Goal: Find contact information: Find contact information

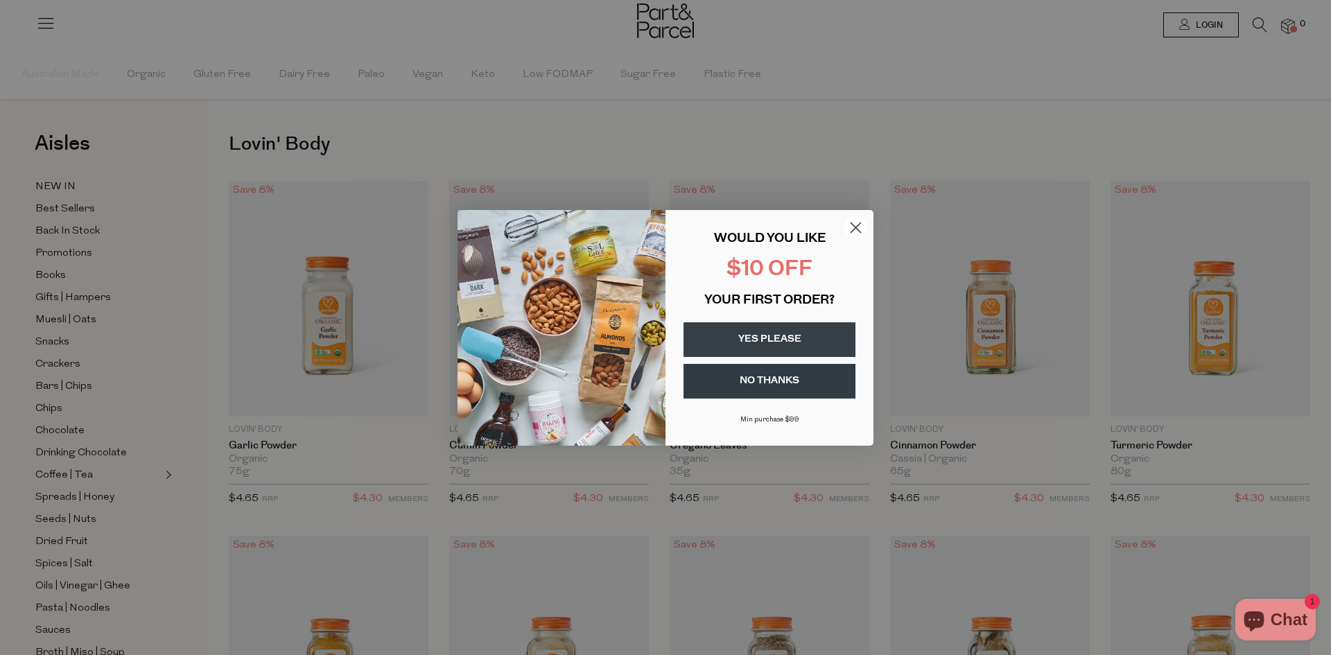
click at [855, 227] on icon "Close dialog" at bounding box center [856, 227] width 10 height 10
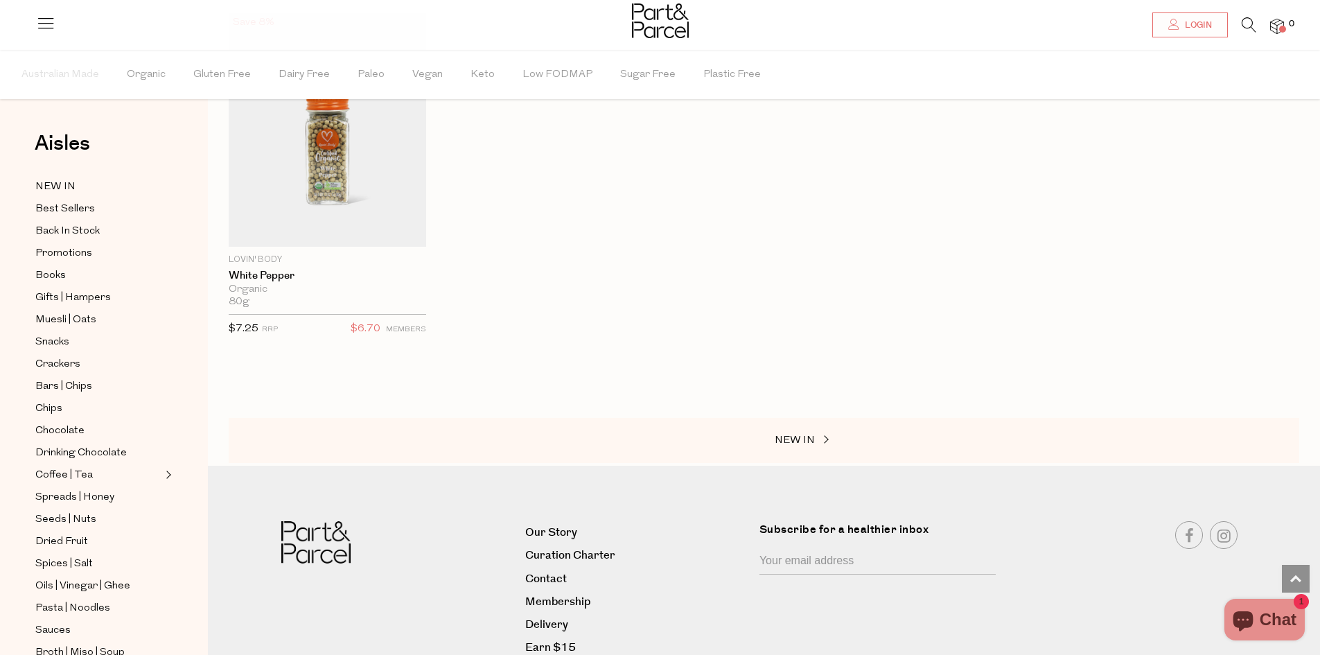
scroll to position [1989, 0]
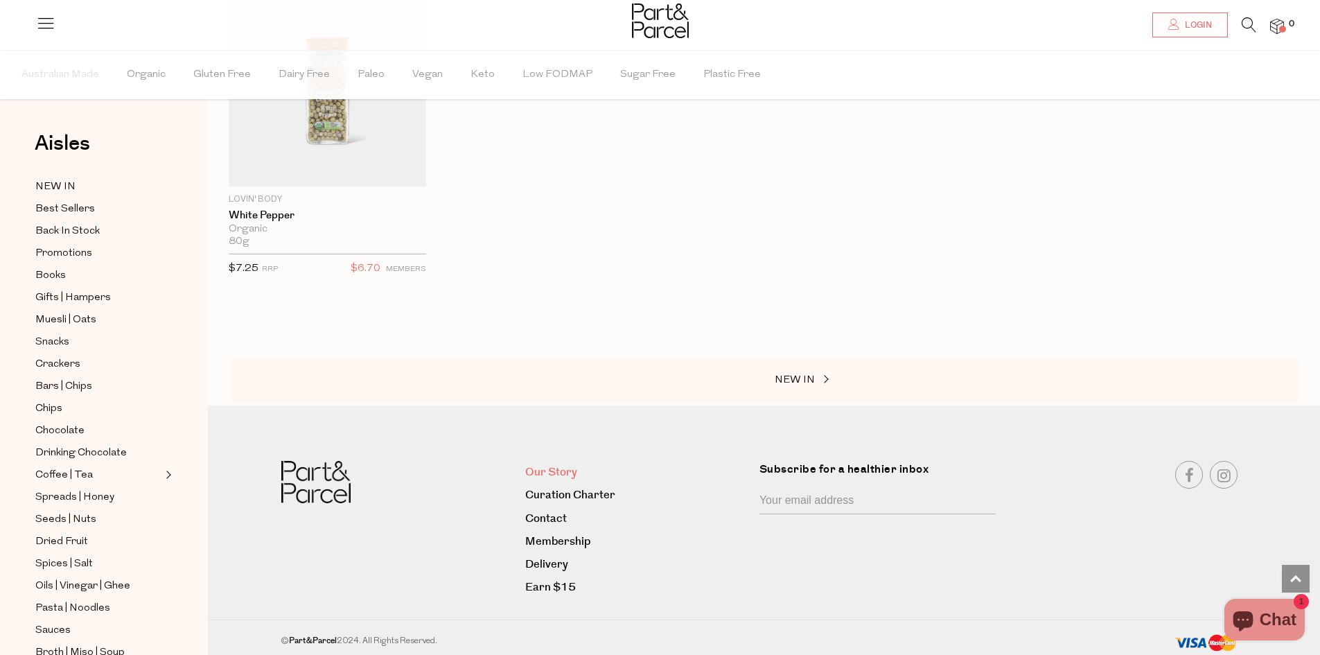
click at [565, 468] on link "Our Story" at bounding box center [637, 472] width 224 height 19
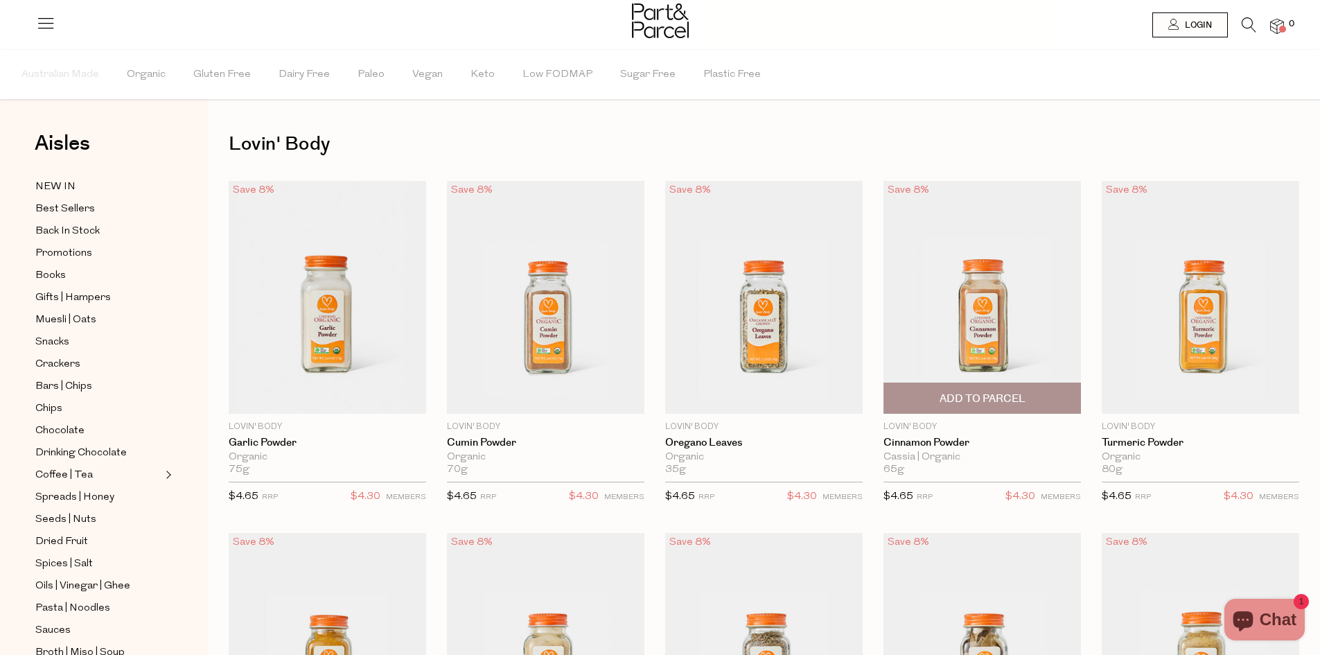
click at [965, 272] on img at bounding box center [983, 297] width 198 height 233
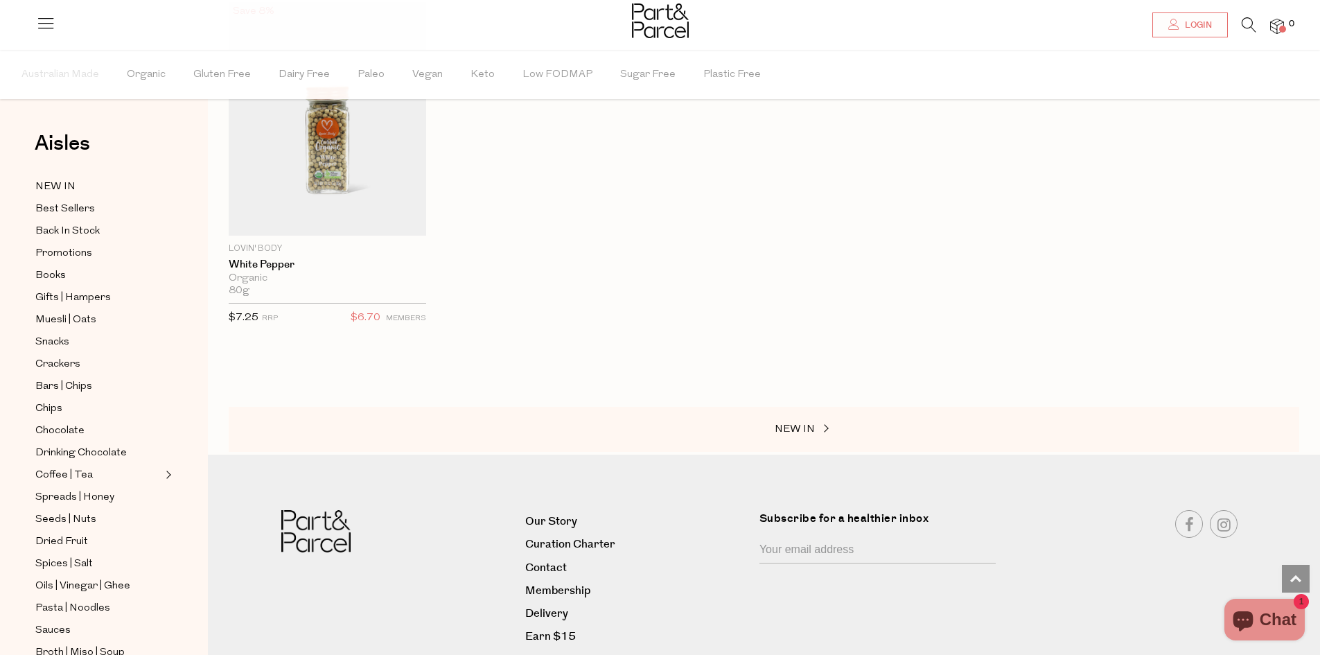
scroll to position [1989, 0]
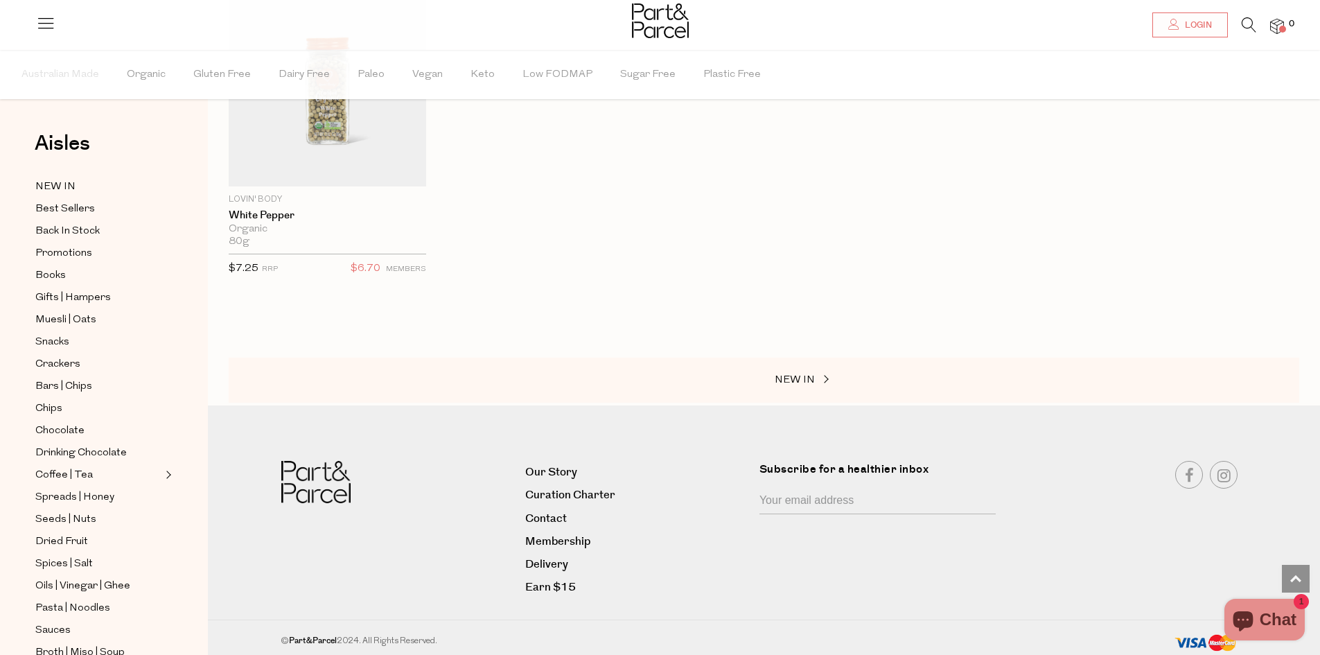
drag, startPoint x: 0, startPoint y: 0, endPoint x: 1314, endPoint y: 550, distance: 1424.2
click at [552, 509] on link "Contact" at bounding box center [637, 518] width 224 height 19
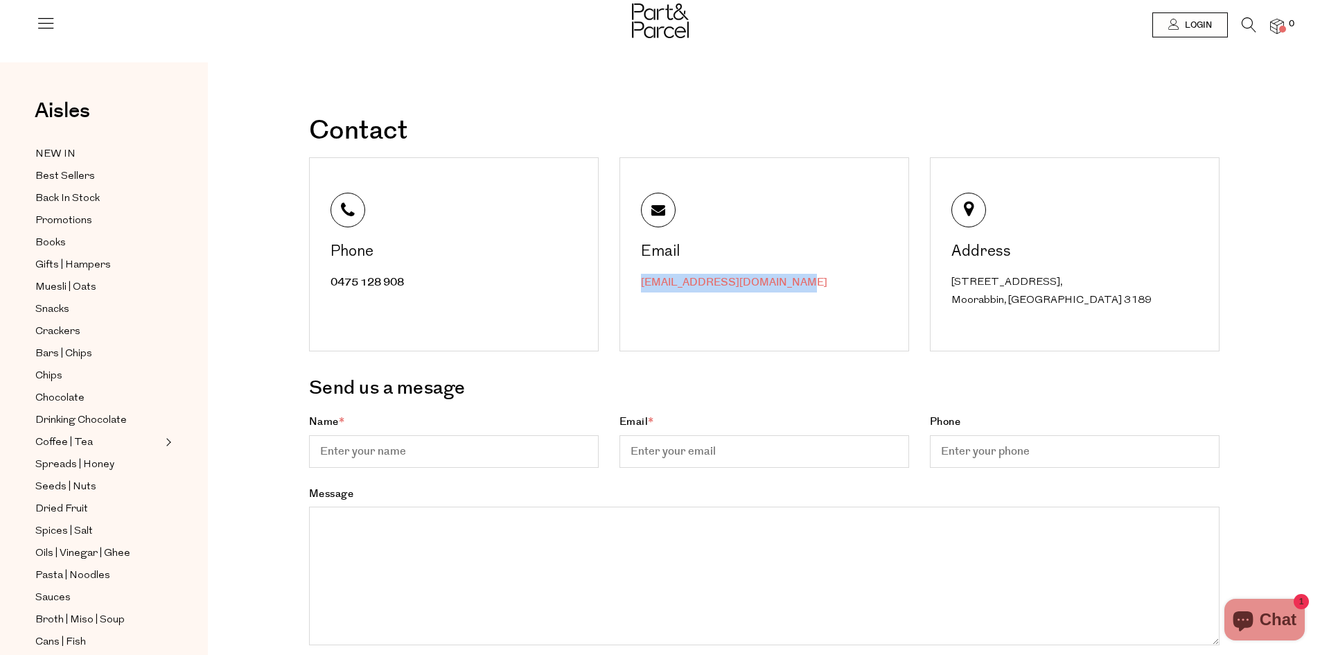
drag, startPoint x: 794, startPoint y: 279, endPoint x: 642, endPoint y: 286, distance: 151.9
click at [642, 286] on div "[EMAIL_ADDRESS][DOMAIN_NAME]" at bounding box center [766, 283] width 250 height 19
copy link "[EMAIL_ADDRESS][DOMAIN_NAME]"
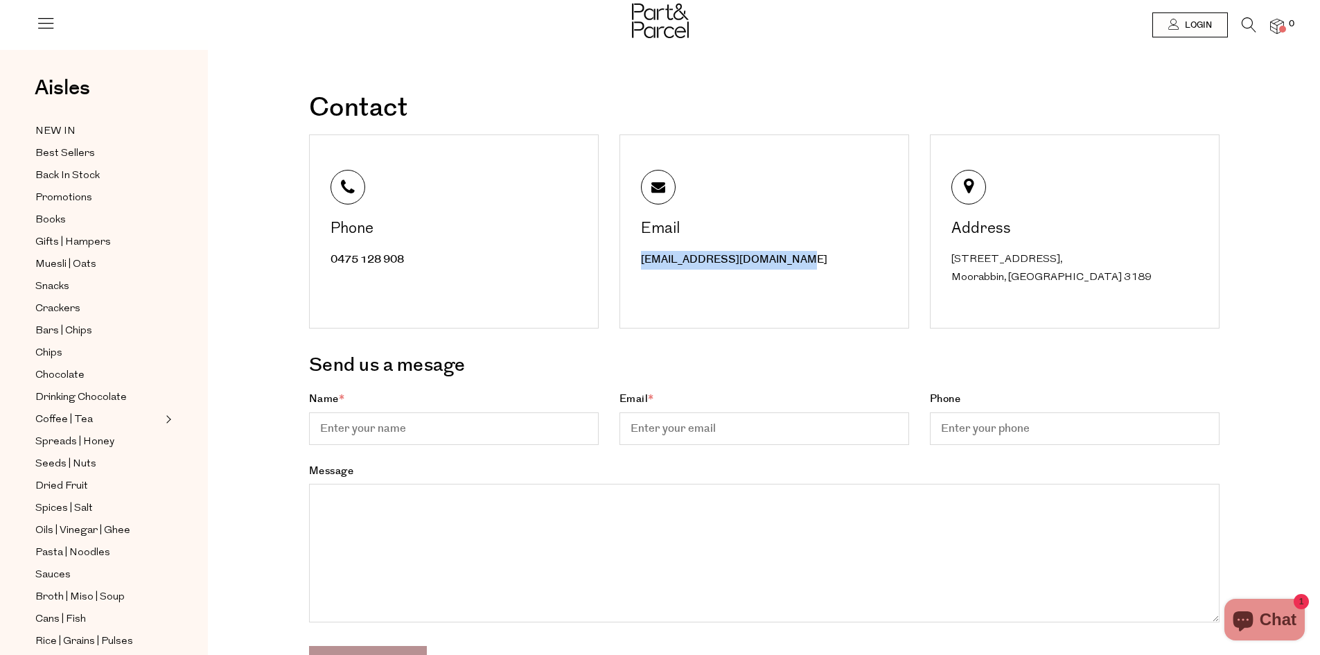
scroll to position [185, 0]
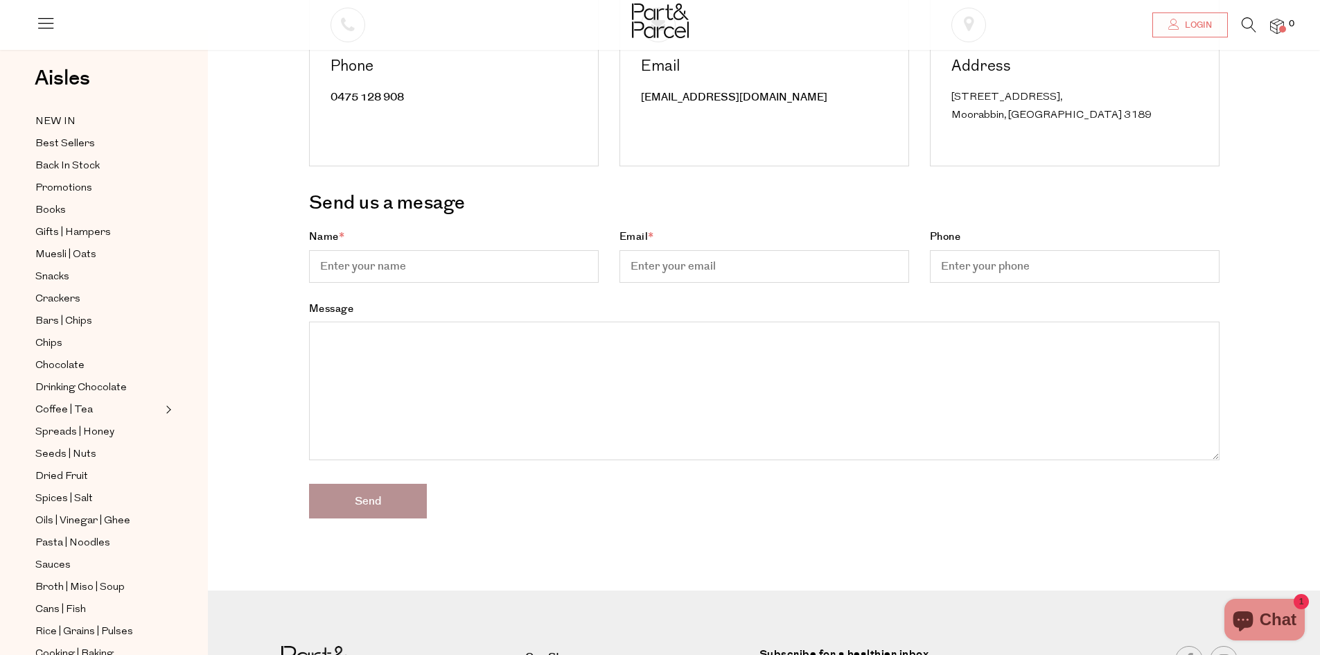
click at [808, 507] on div "Send us a mesage Name * Email * Phone Send" at bounding box center [764, 352] width 931 height 331
drag, startPoint x: 808, startPoint y: 507, endPoint x: 764, endPoint y: 489, distance: 47.2
click at [739, 490] on div "Send us a mesage Name * Email * Phone Send" at bounding box center [764, 352] width 931 height 331
drag, startPoint x: 763, startPoint y: 489, endPoint x: 784, endPoint y: 493, distance: 21.2
click at [780, 491] on div "Send us a mesage Name * Email * Phone Send" at bounding box center [764, 352] width 931 height 331
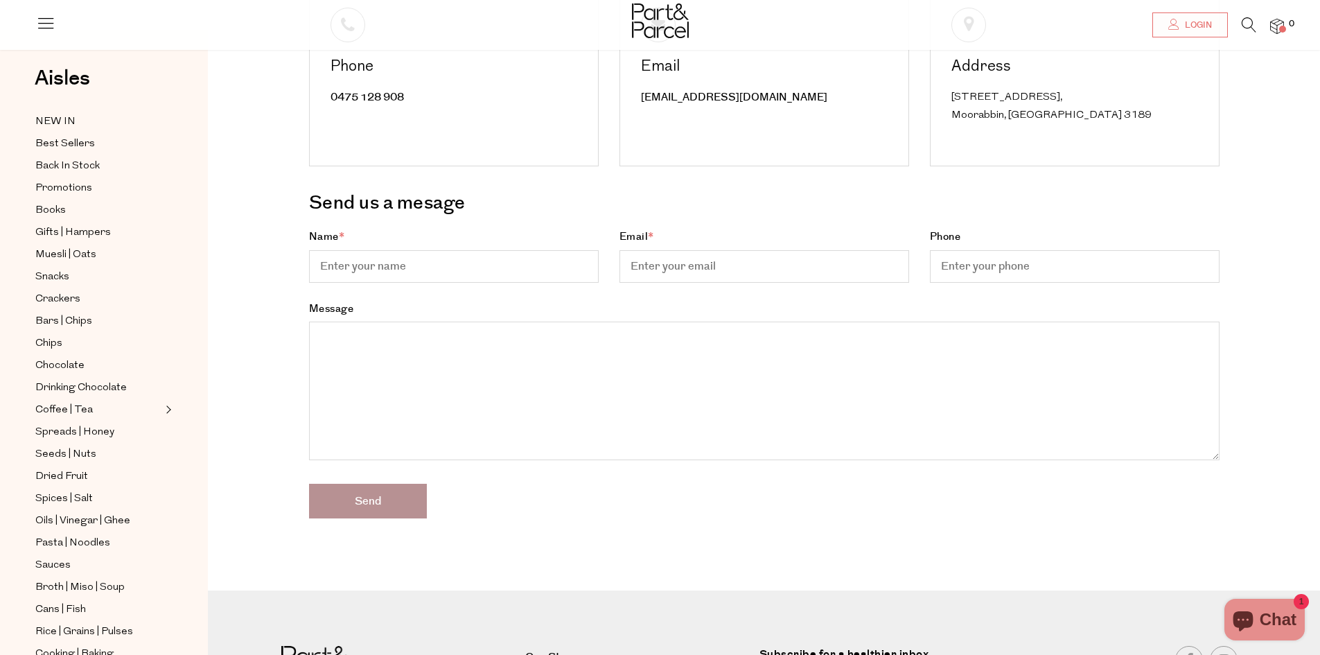
drag, startPoint x: 793, startPoint y: 496, endPoint x: 768, endPoint y: 487, distance: 27.2
click at [768, 487] on div "Send us a mesage Name * Email * Phone Send" at bounding box center [764, 352] width 931 height 331
click at [770, 487] on div "Send us a mesage Name * Email * Phone Send" at bounding box center [764, 352] width 931 height 331
click at [767, 487] on div "Send us a mesage Name * Email * Phone Send" at bounding box center [764, 352] width 931 height 331
click at [771, 498] on div "Send us a mesage Name * Email * Phone Send" at bounding box center [764, 352] width 931 height 331
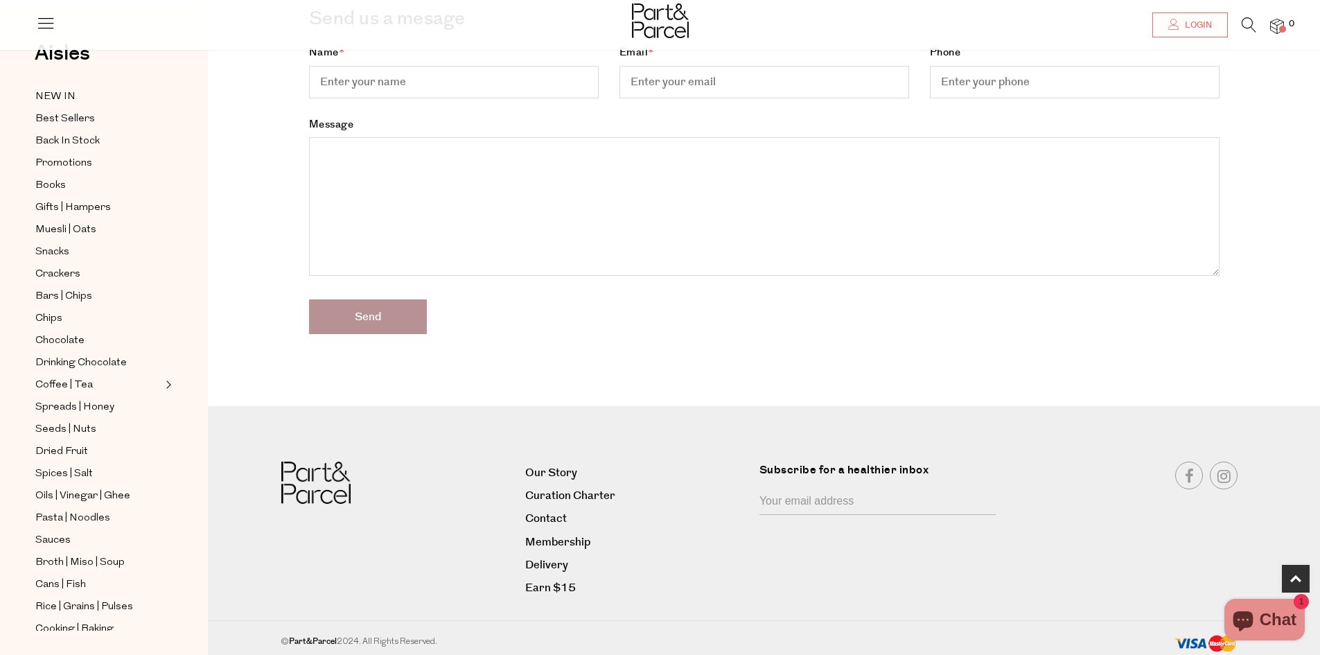
scroll to position [394, 0]
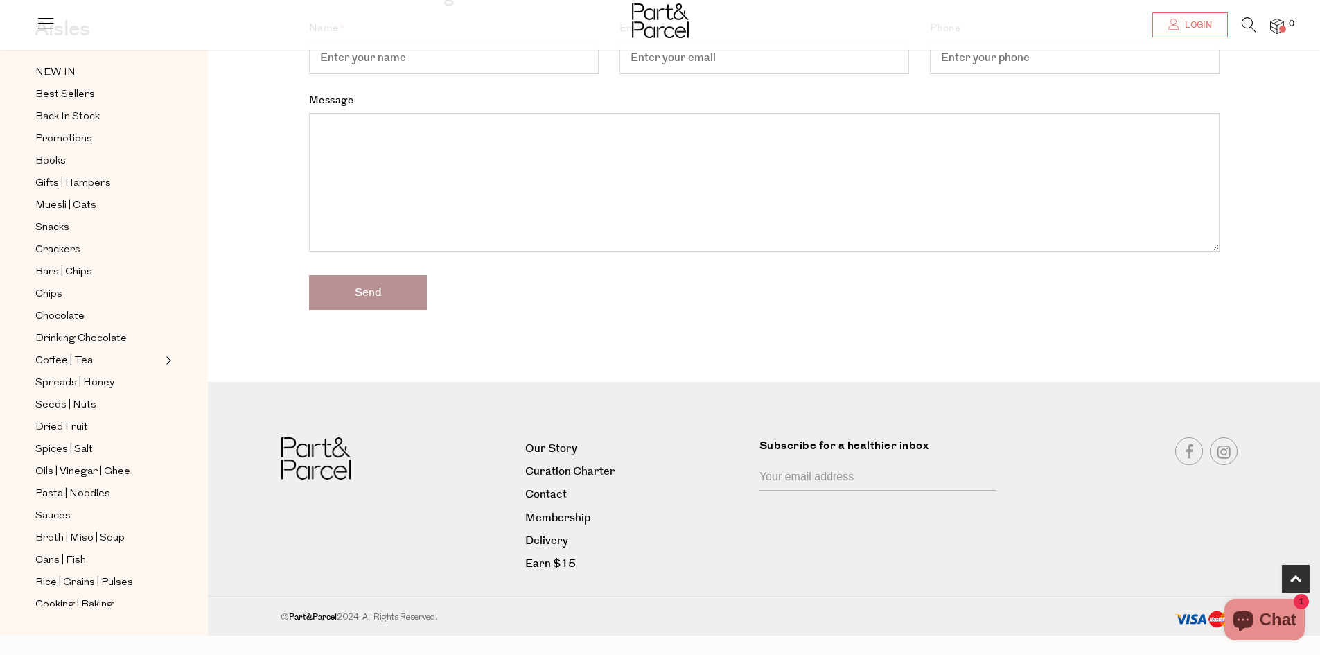
click at [1259, 350] on main "Contact Phone 0475 128 908 Email Address * *" at bounding box center [764, 45] width 1112 height 710
click at [917, 340] on main "Contact Phone 0475 128 908 Email Address * *" at bounding box center [764, 45] width 1112 height 710
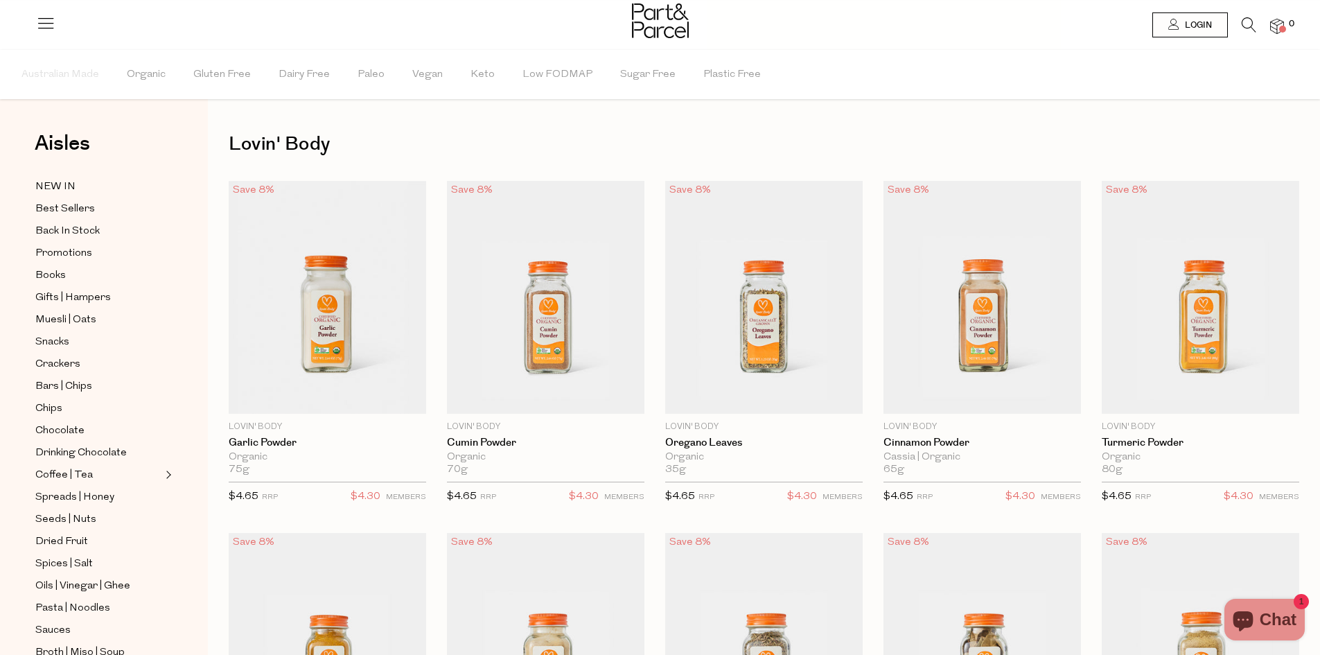
drag, startPoint x: 988, startPoint y: 152, endPoint x: 972, endPoint y: 146, distance: 16.7
click at [972, 146] on h1 "Lovin' Body" at bounding box center [764, 144] width 1071 height 32
click at [976, 309] on img at bounding box center [983, 297] width 198 height 233
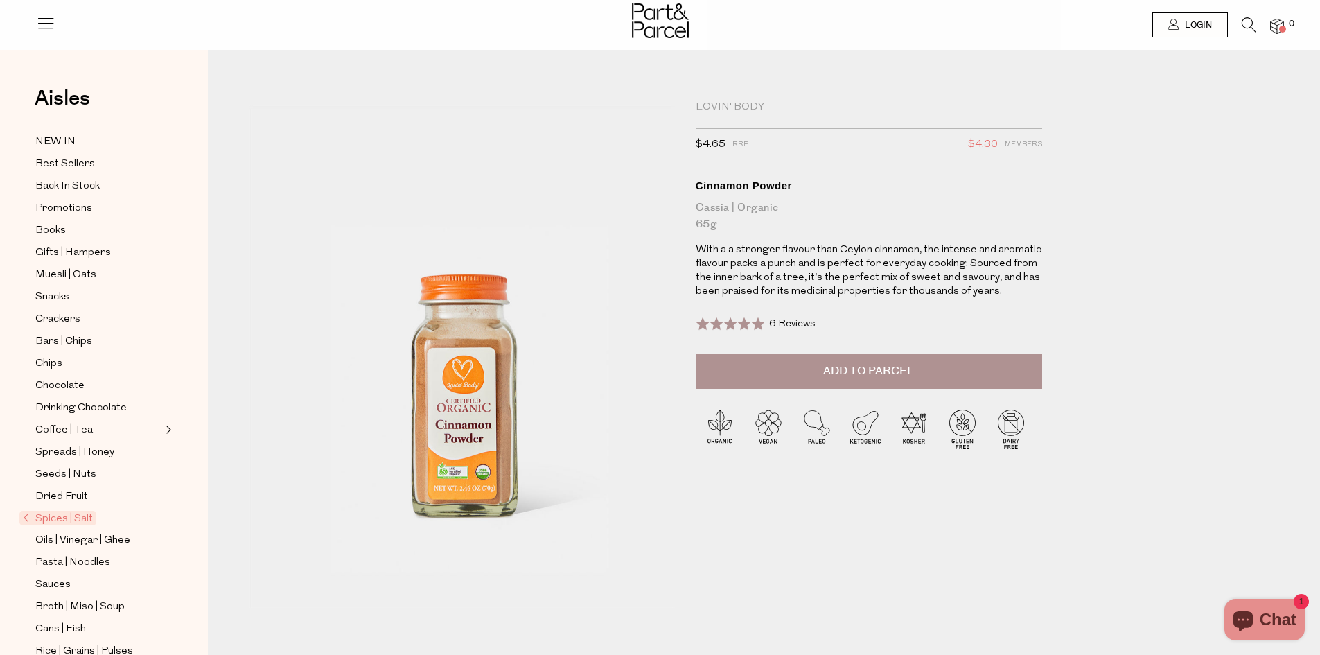
click at [800, 324] on span "6 Reviews" at bounding box center [792, 324] width 46 height 10
